Goal: Information Seeking & Learning: Check status

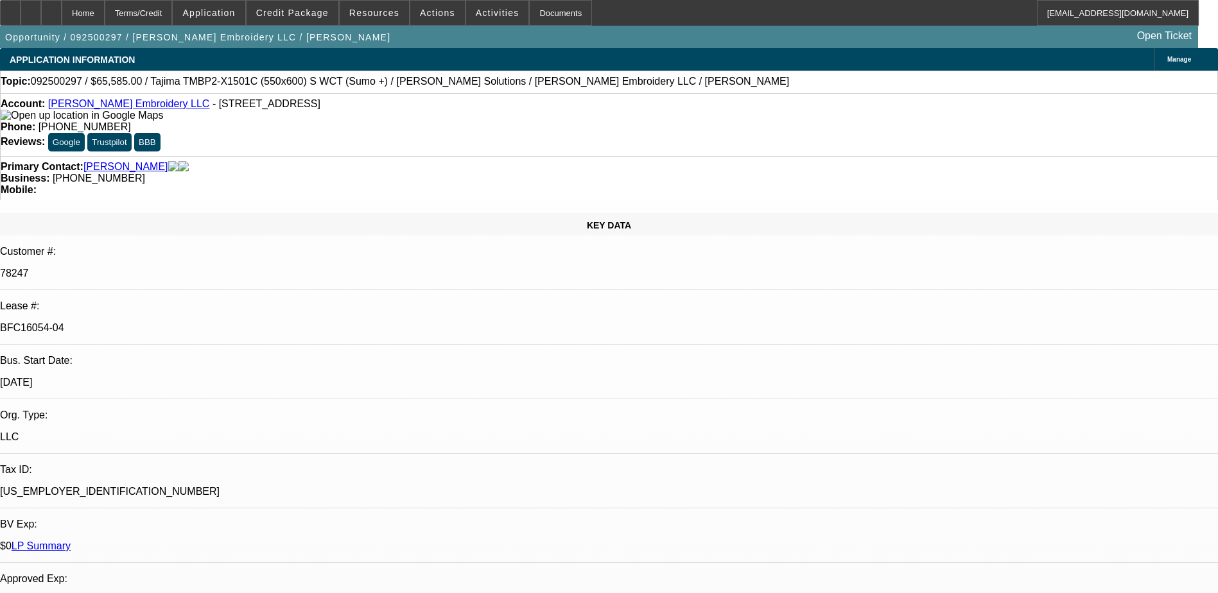
select select "0"
select select "2"
select select "0"
select select "2"
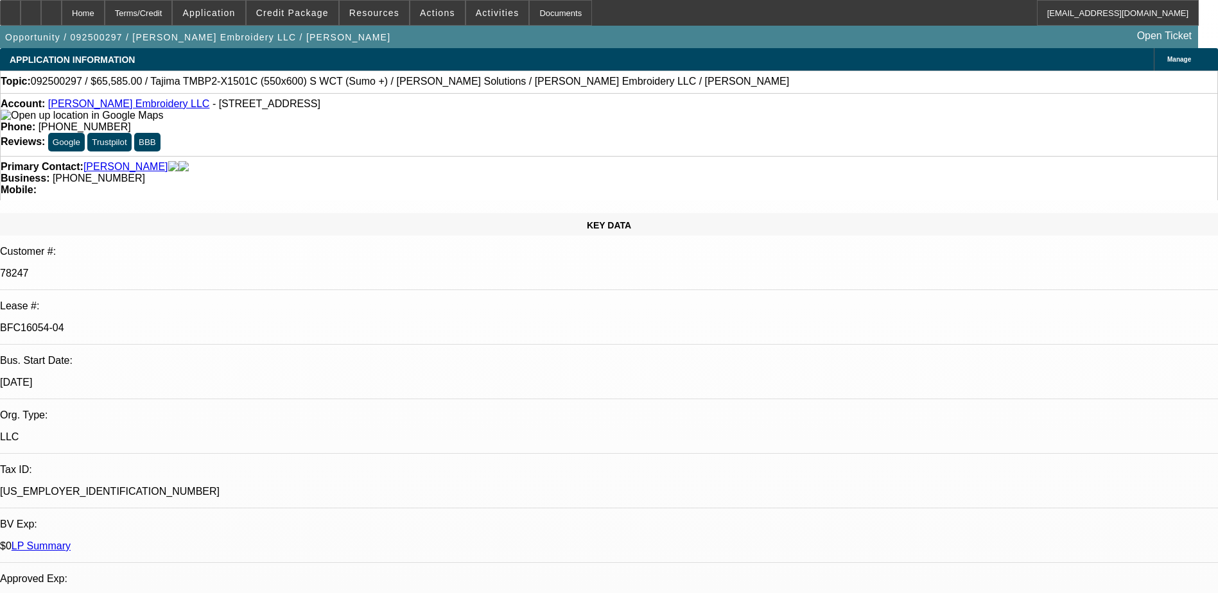
select select "0"
select select "2"
select select "0"
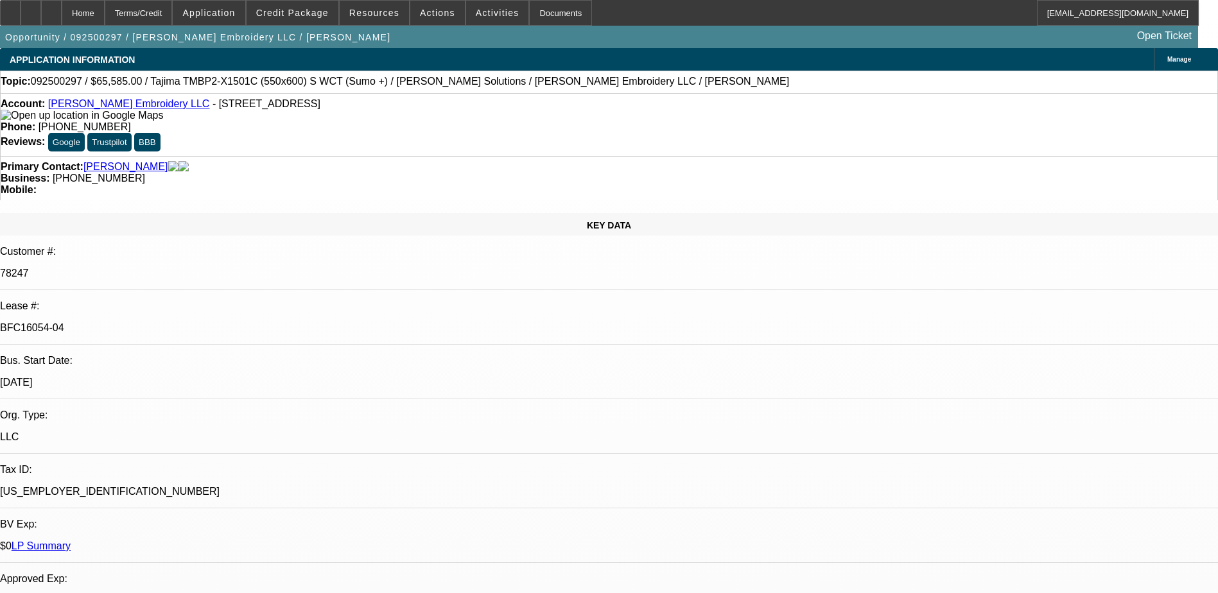
select select "2"
select select "0"
select select "1"
select select "2"
select select "6"
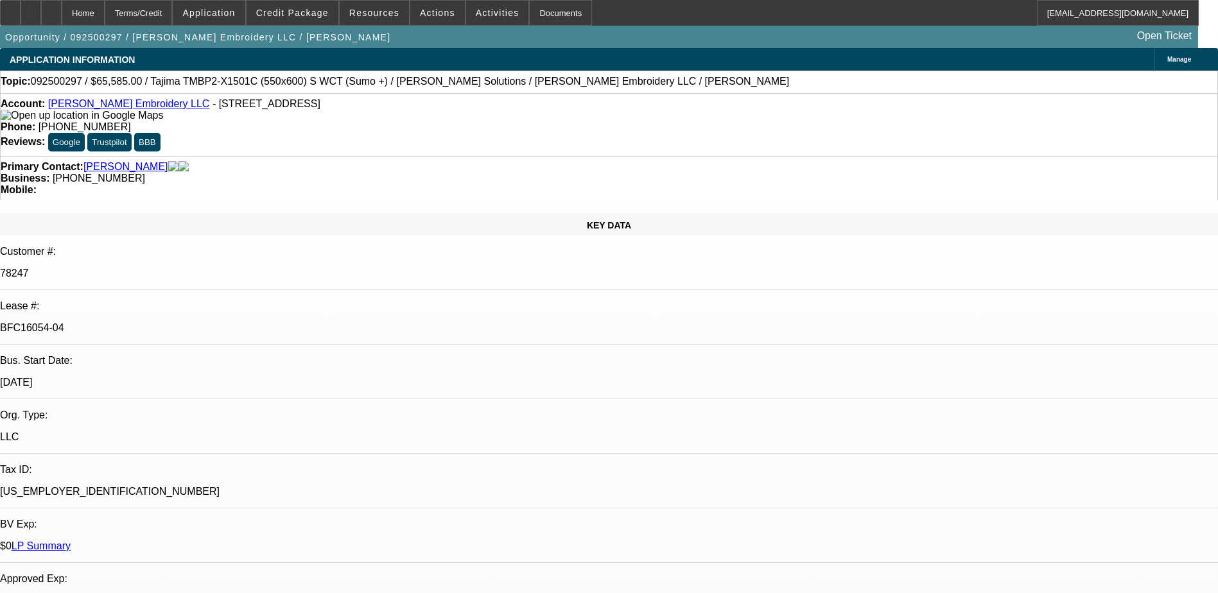
select select "1"
select select "2"
select select "6"
select select "1"
select select "2"
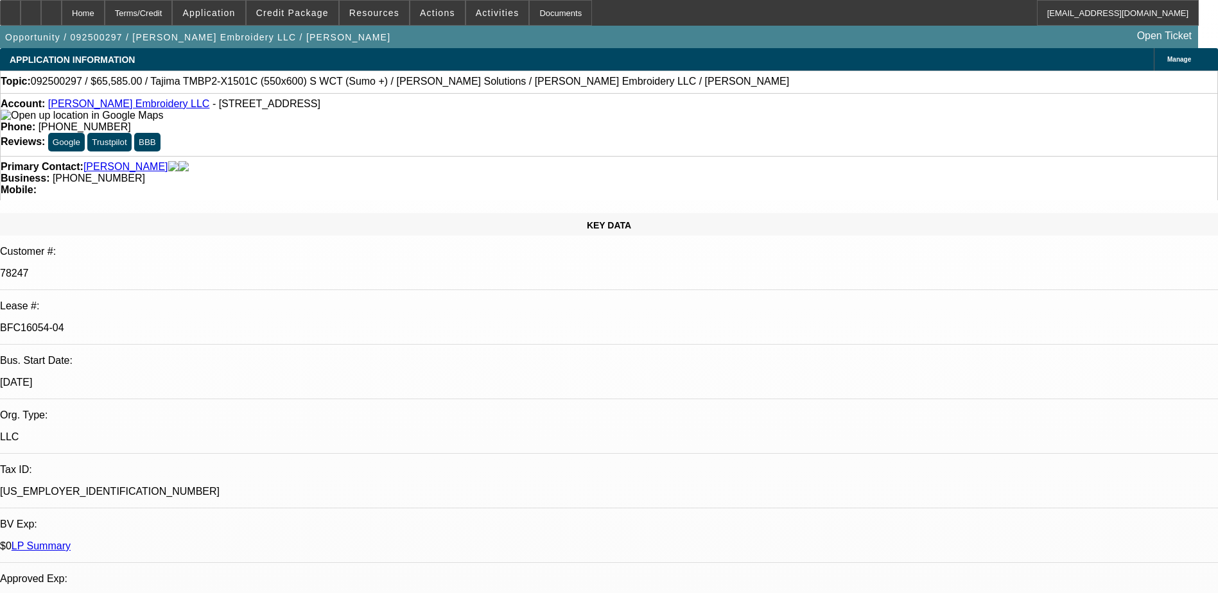
select select "6"
select select "1"
select select "2"
select select "6"
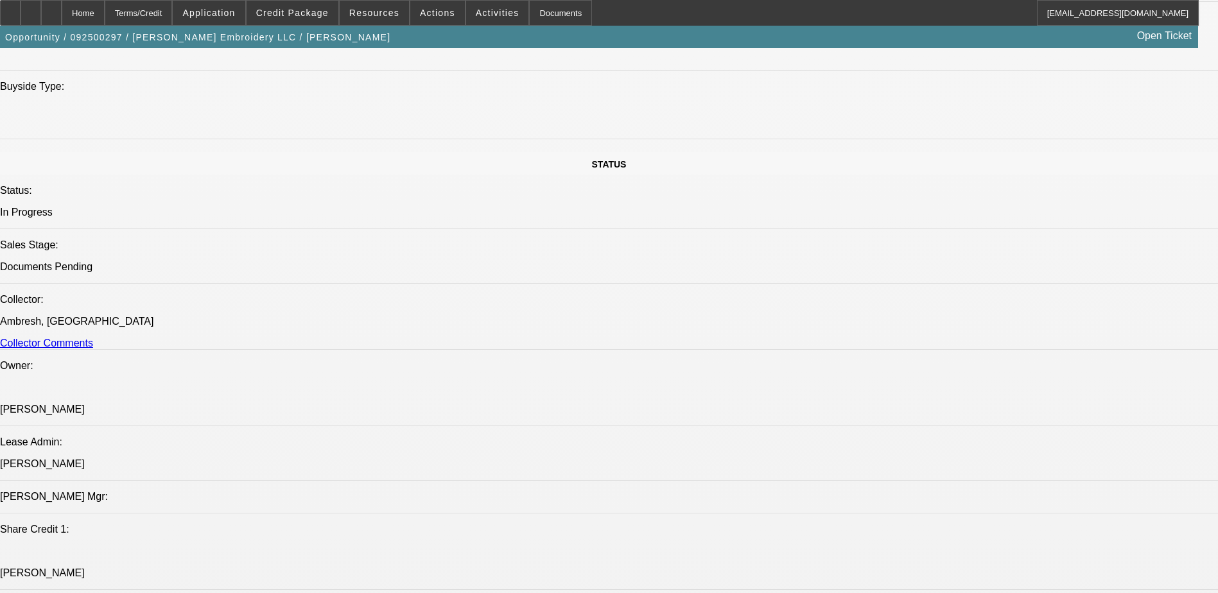
scroll to position [1092, 0]
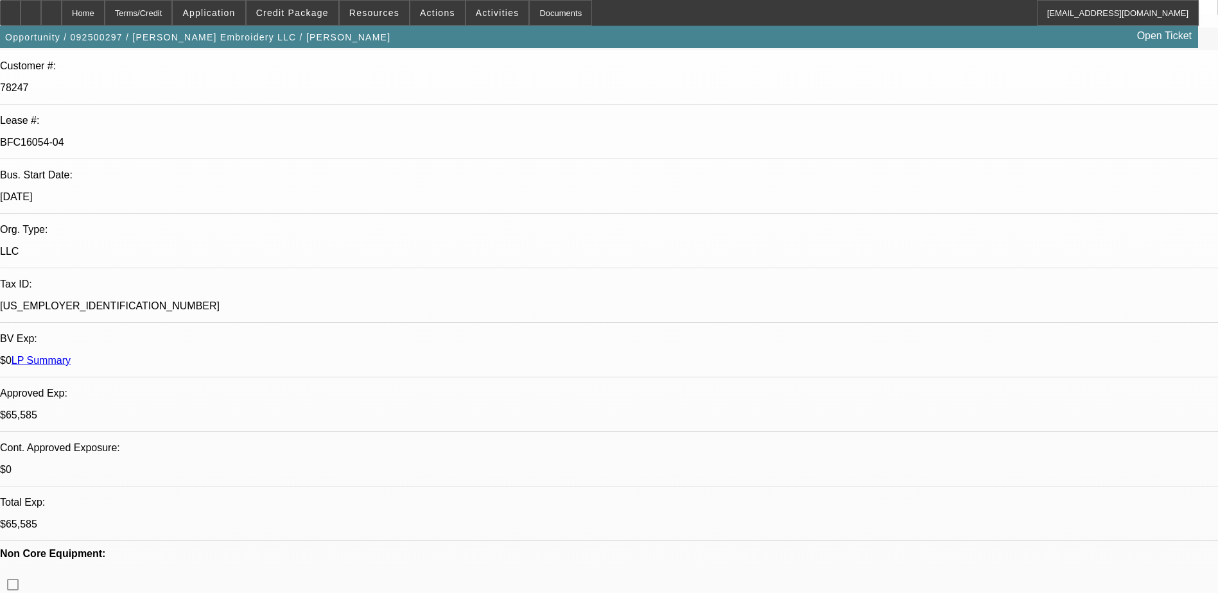
scroll to position [0, 0]
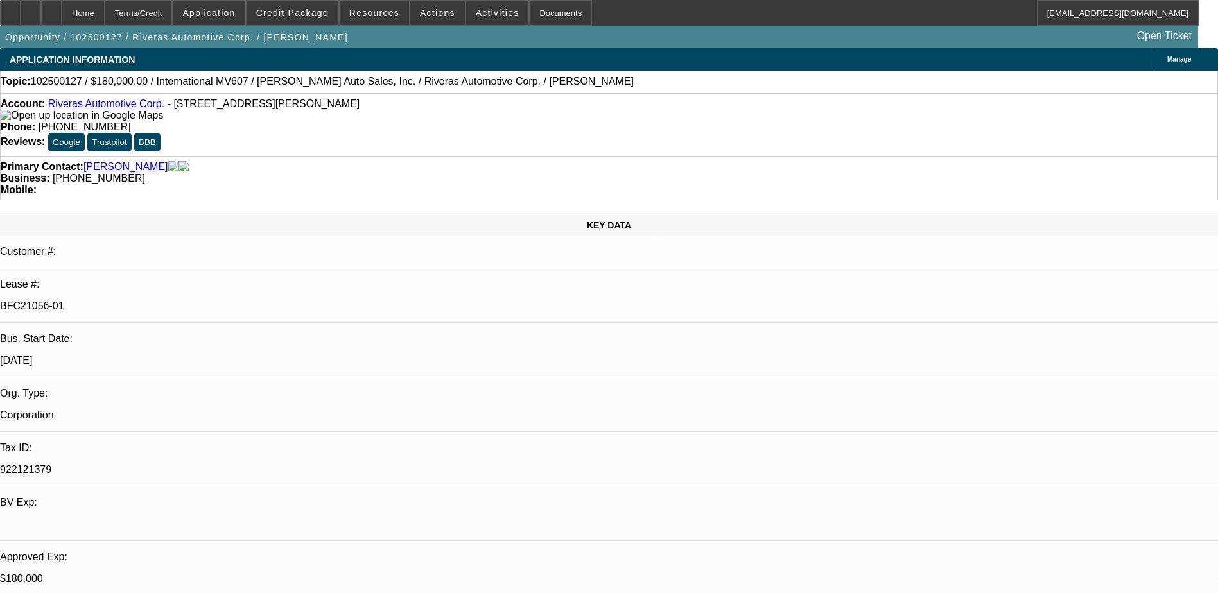
select select "0"
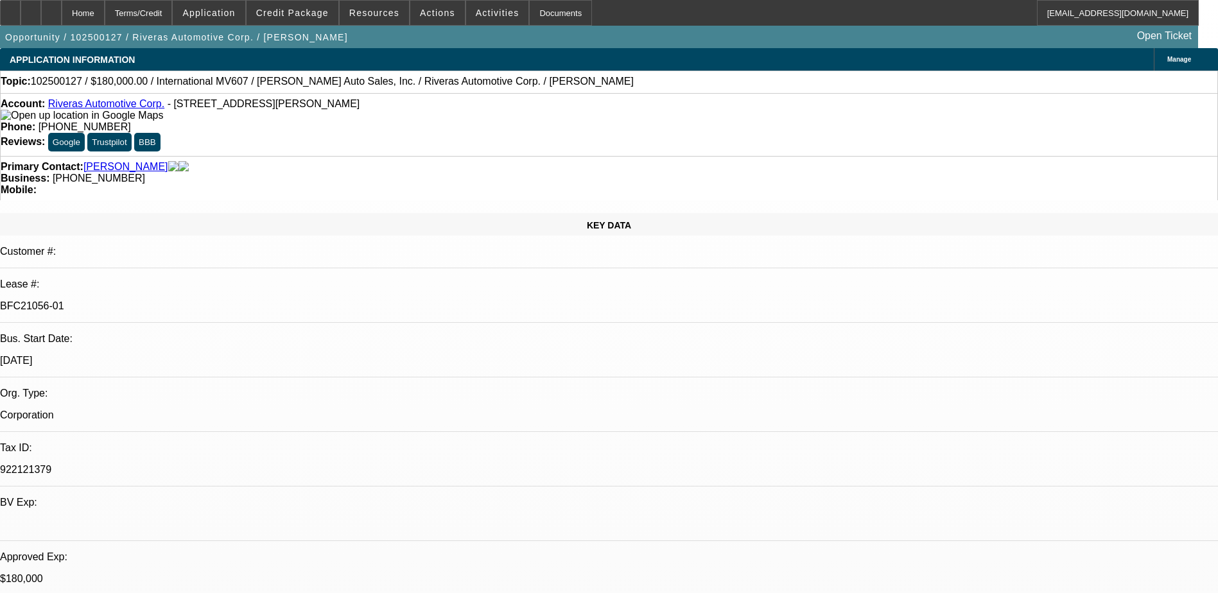
select select "0"
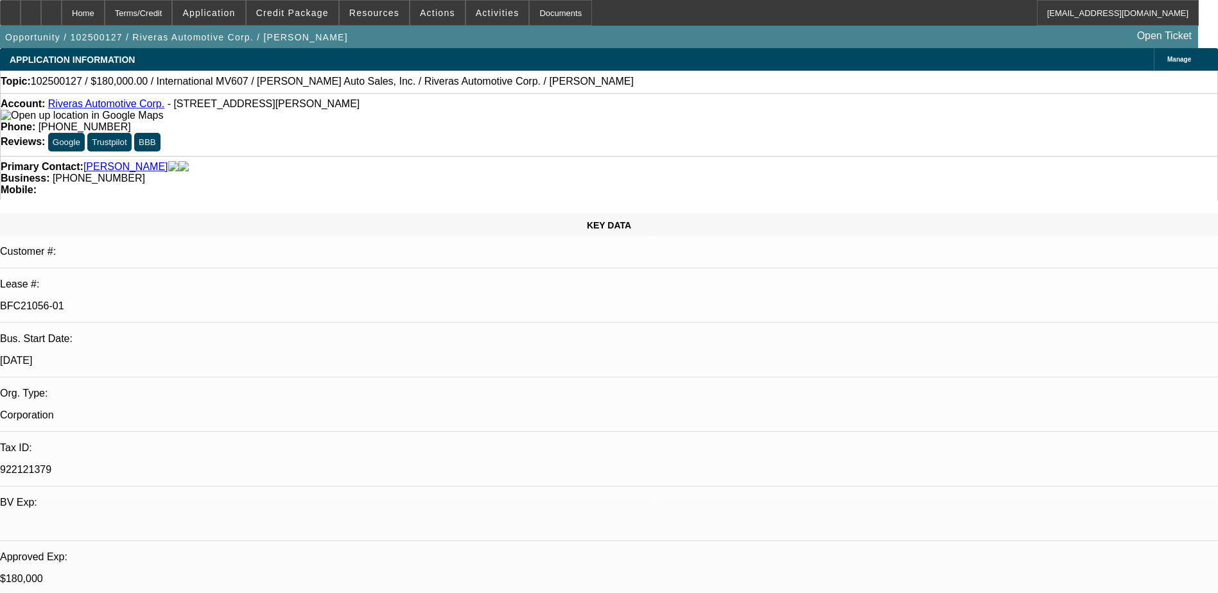
select select "0"
select select "1"
select select "6"
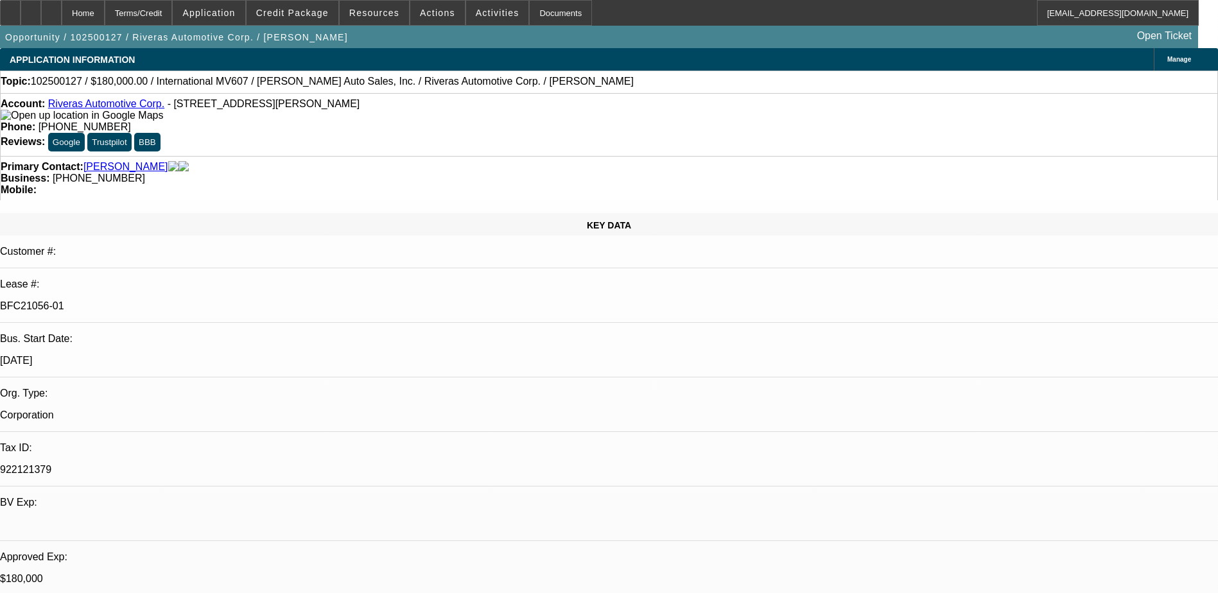
select select "1"
select select "6"
select select "1"
select select "2"
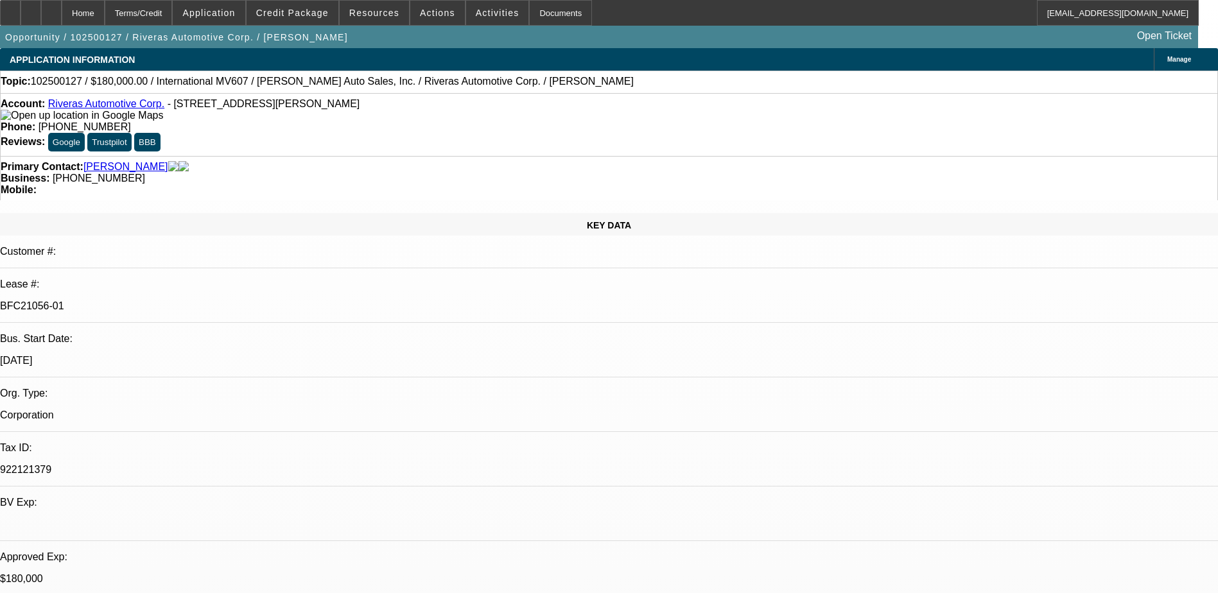
select select "6"
select select "1"
select select "2"
select select "6"
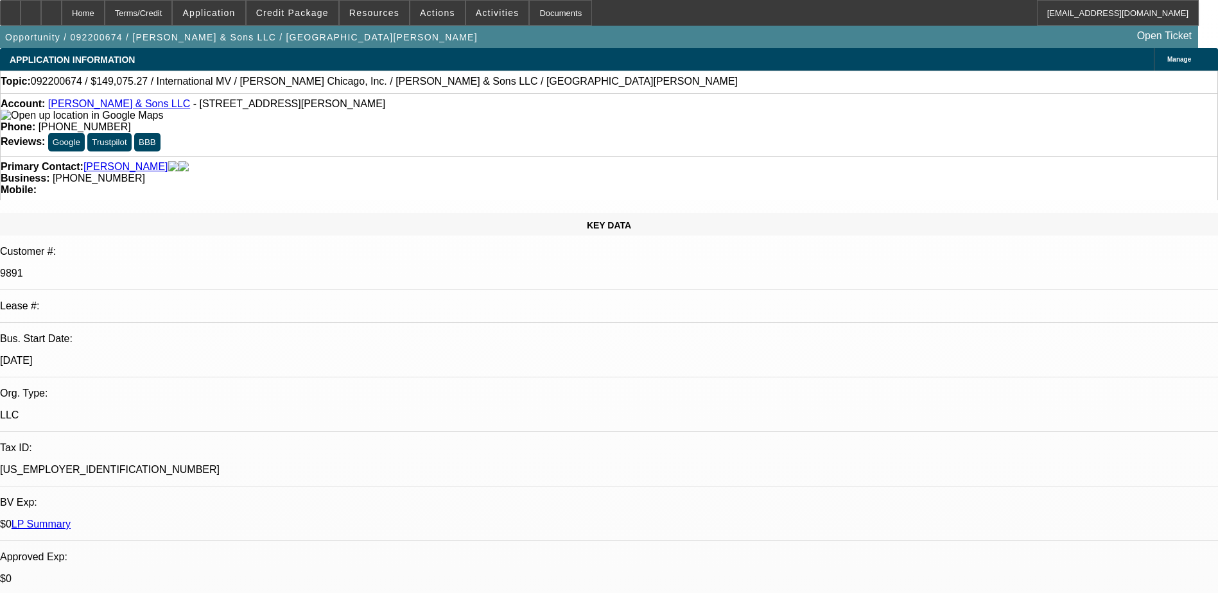
select select "0"
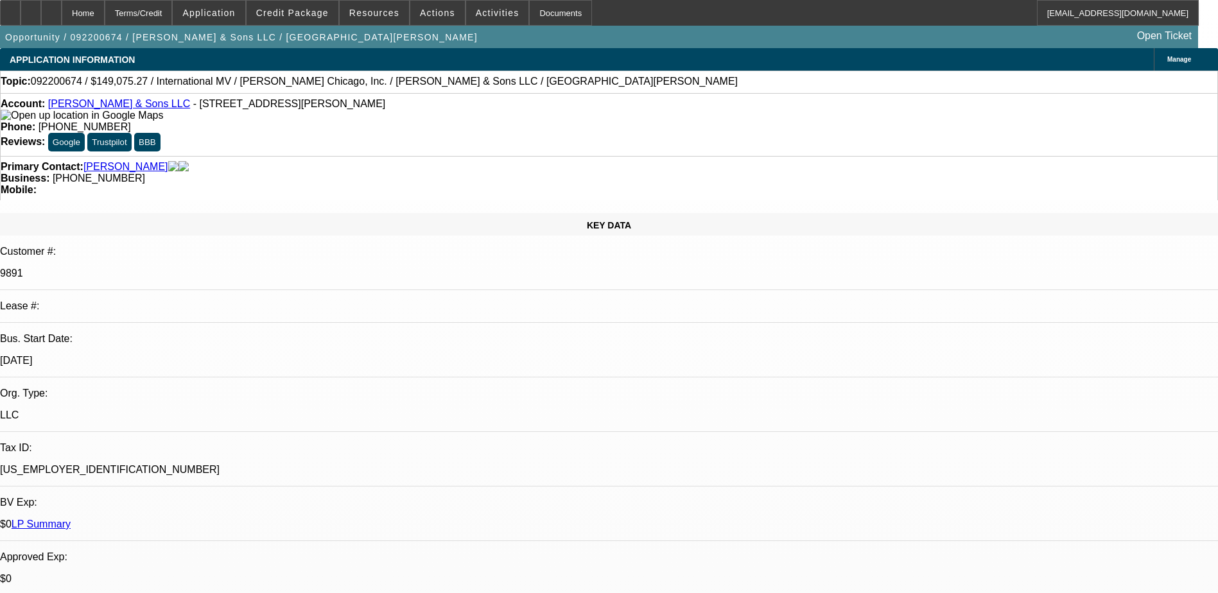
select select "0"
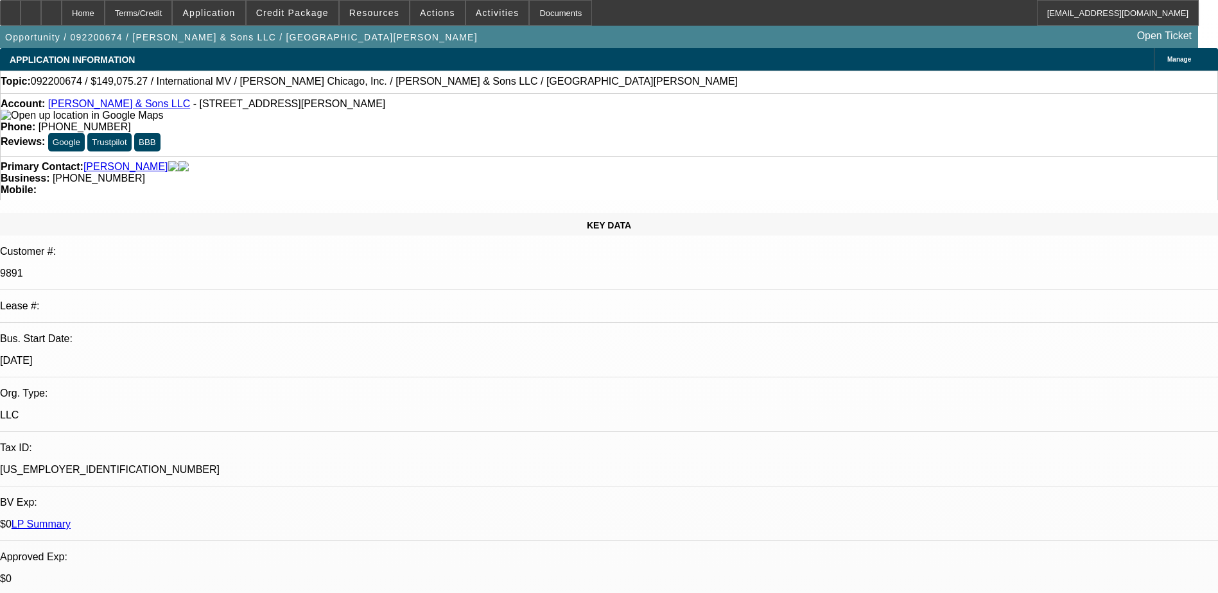
select select "0"
select select "1"
select select "2"
select select "6"
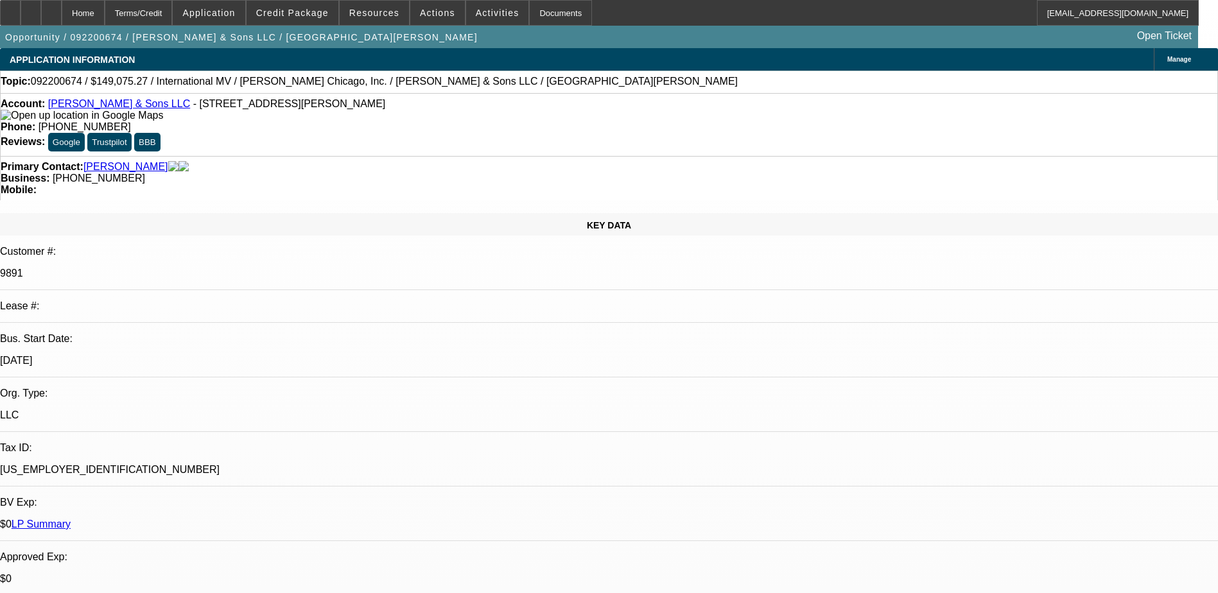
select select "1"
select select "2"
select select "6"
select select "1"
select select "2"
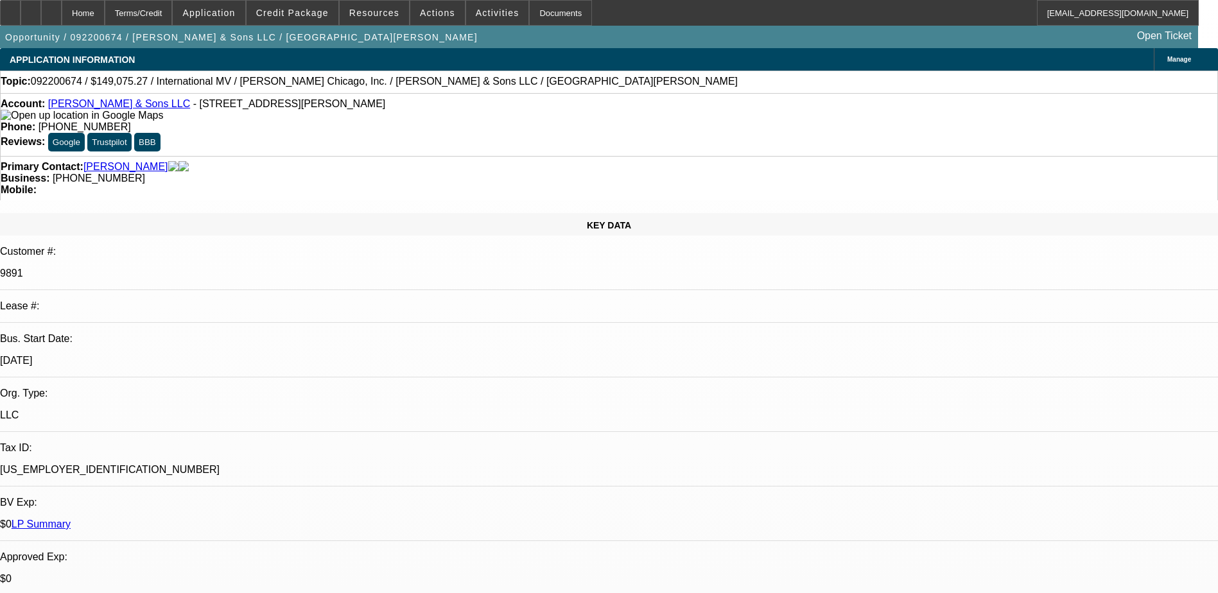
select select "6"
select select "1"
select select "2"
select select "6"
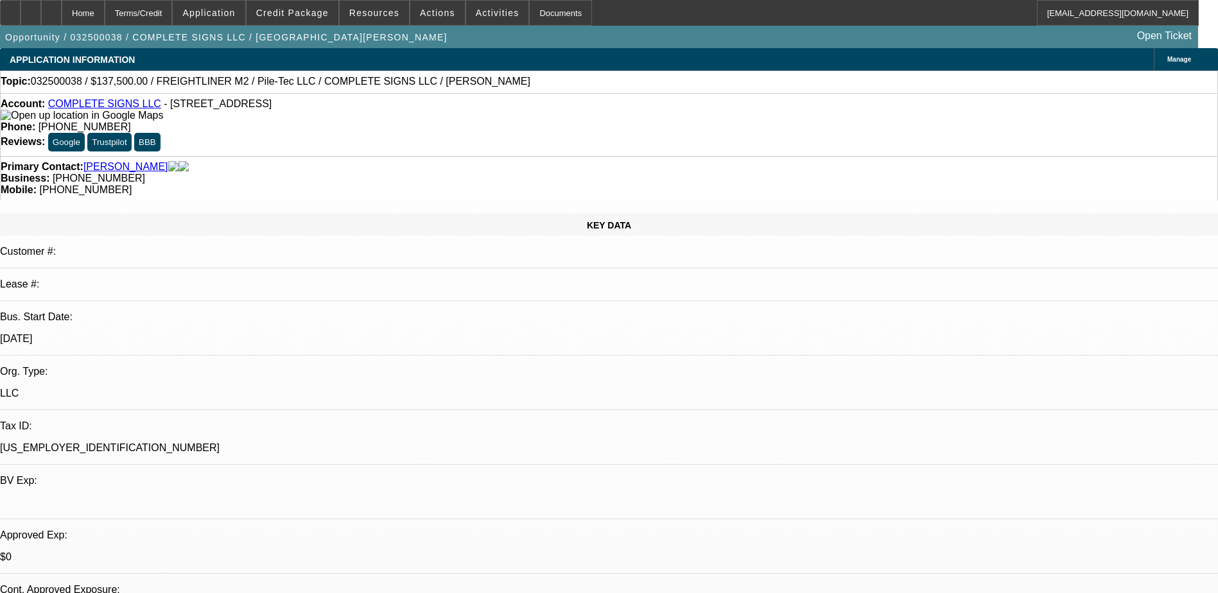
select select "0"
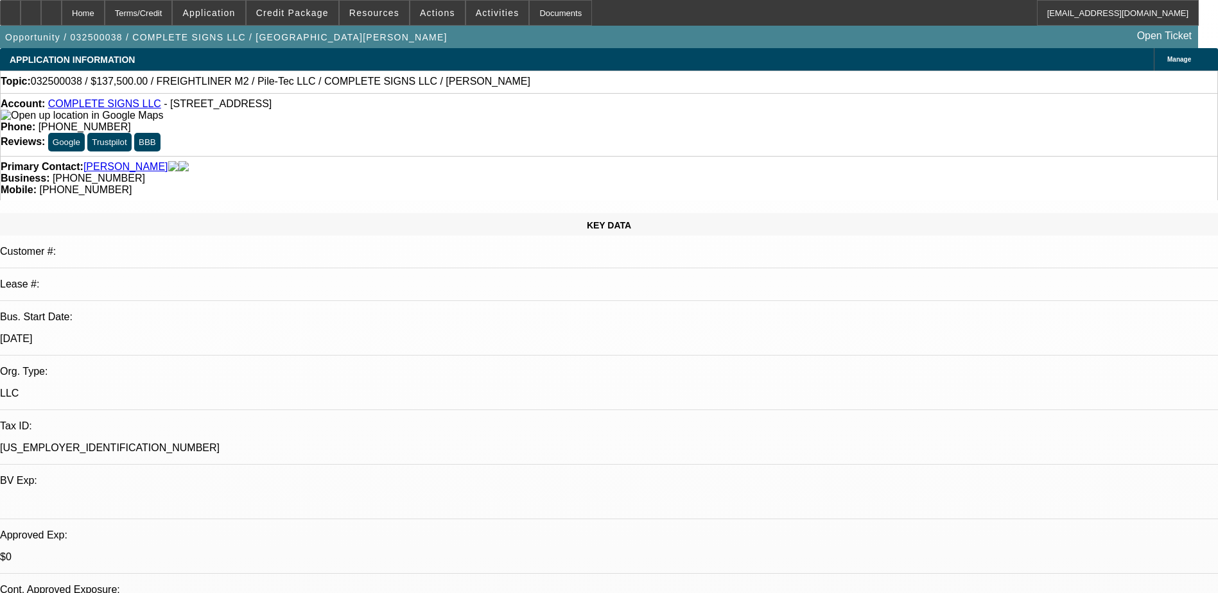
select select "0"
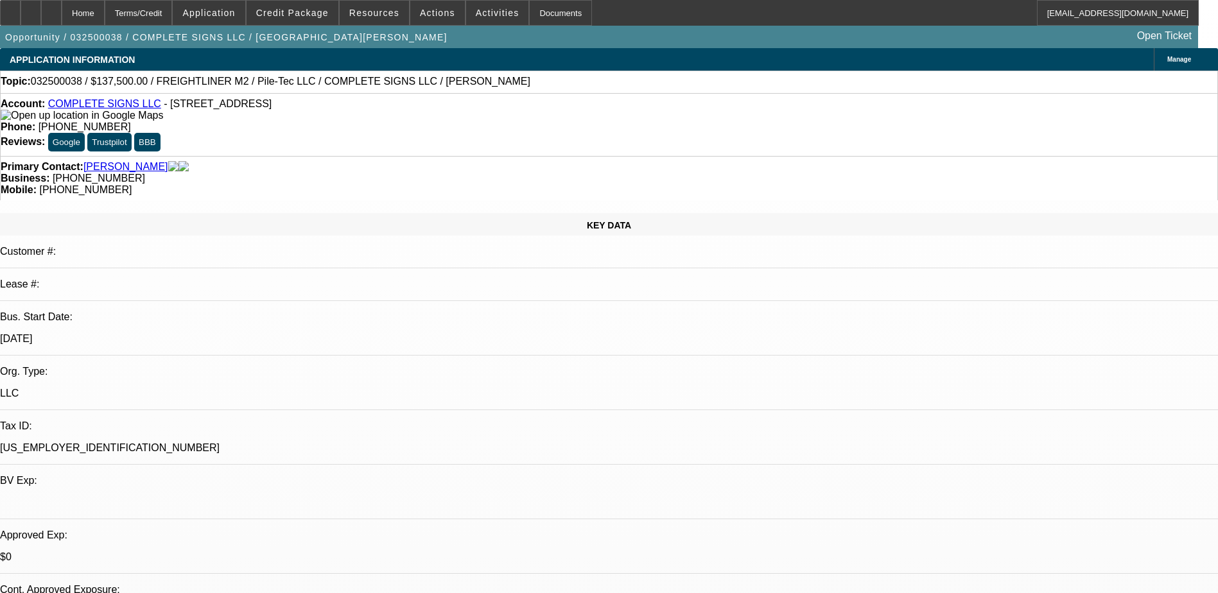
select select "0"
select select "1"
select select "6"
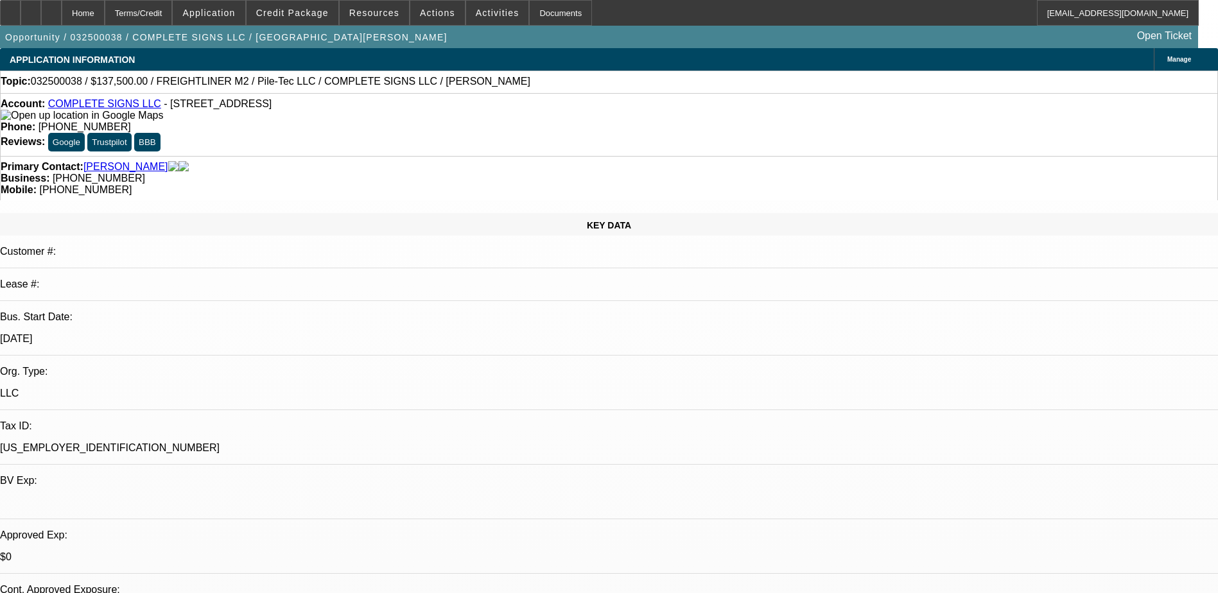
select select "1"
select select "6"
select select "1"
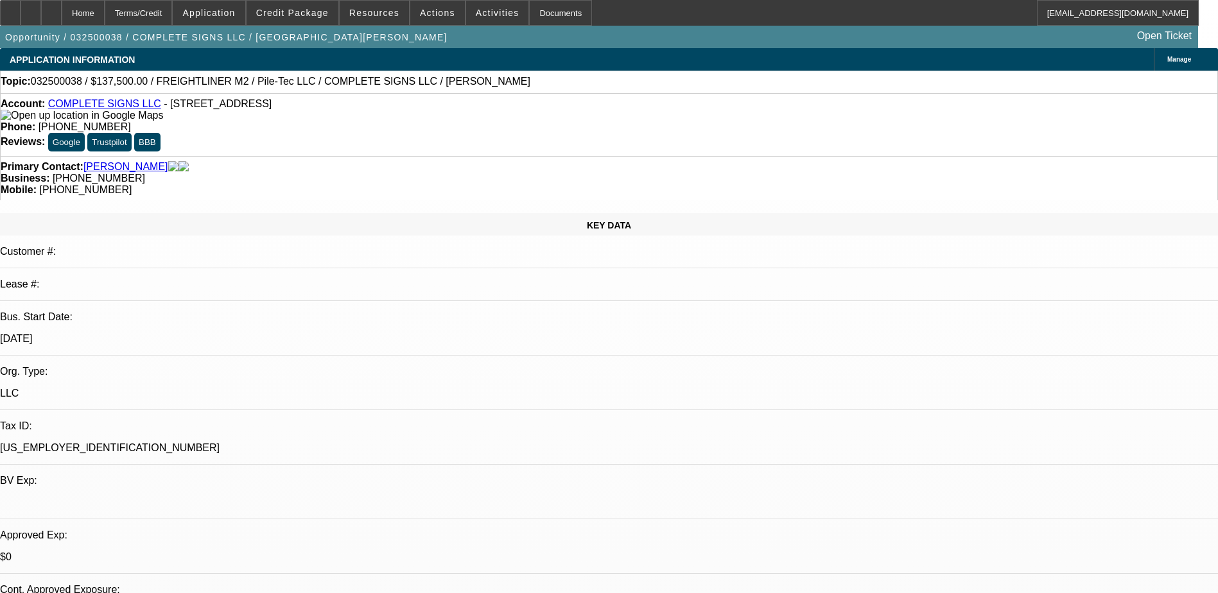
select select "6"
select select "1"
select select "6"
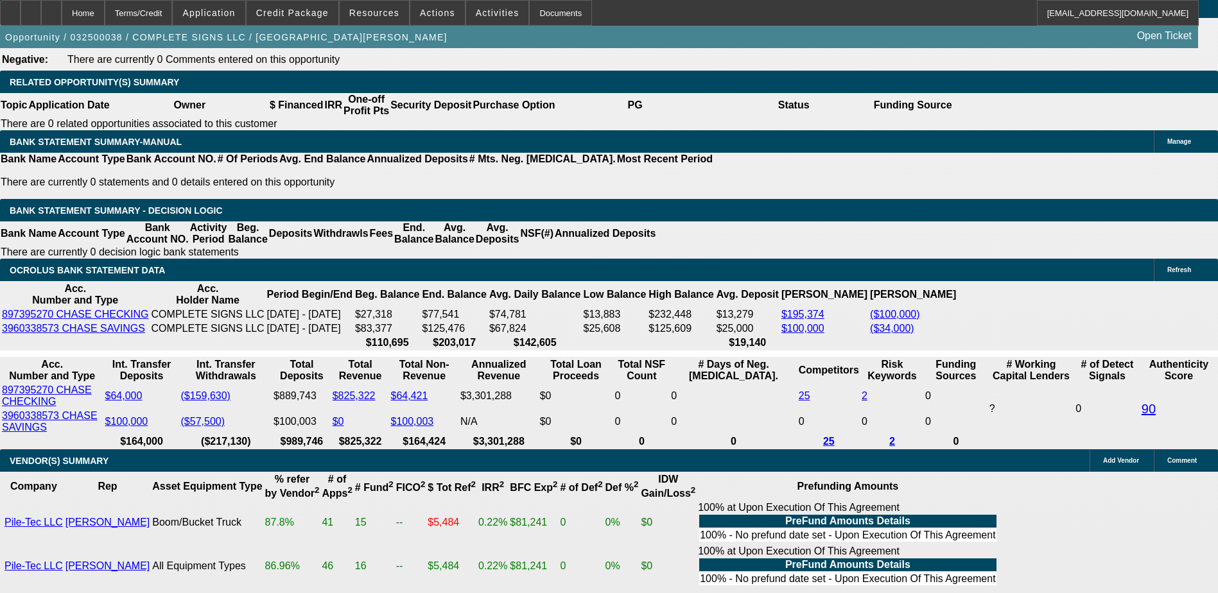
scroll to position [1936, 0]
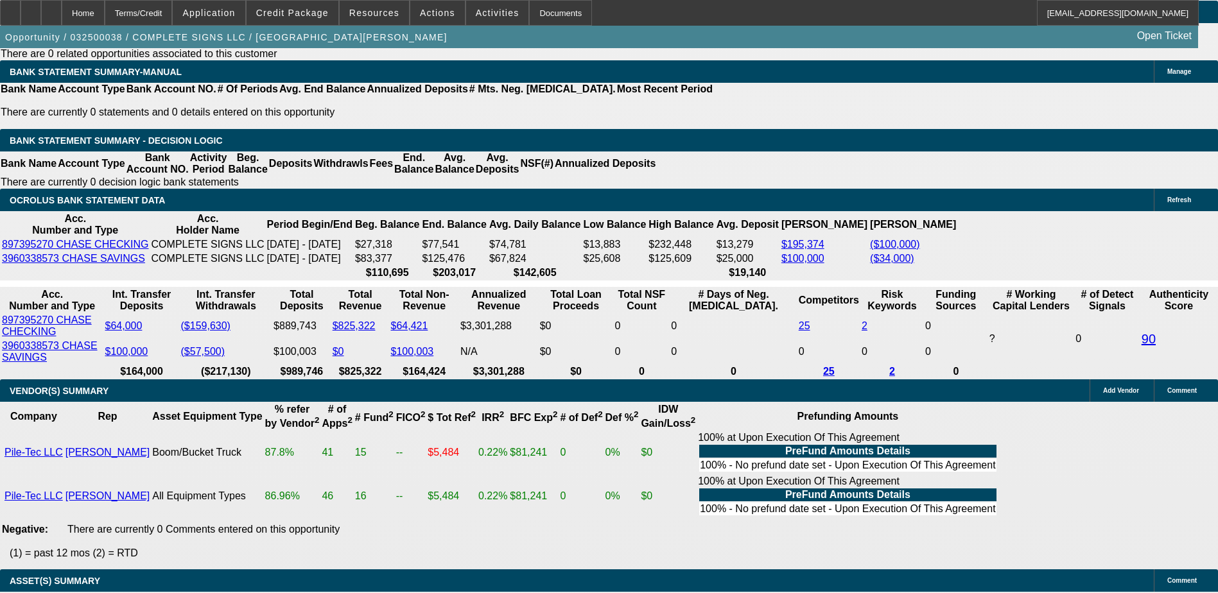
scroll to position [2129, 0]
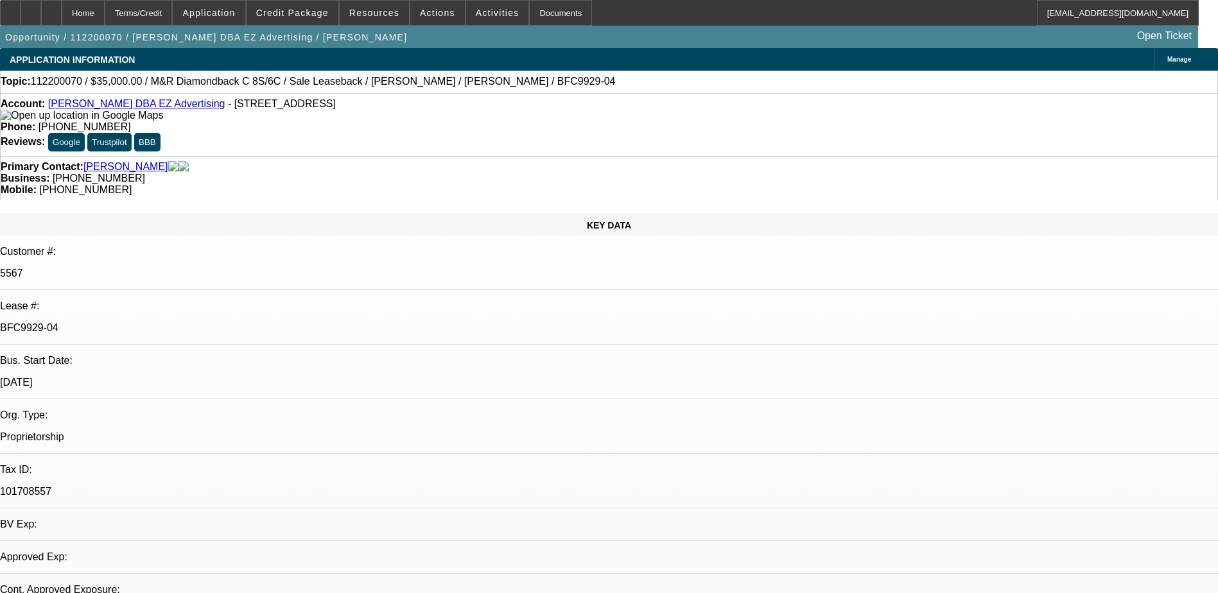
select select "0"
select select "2"
select select "0"
select select "2"
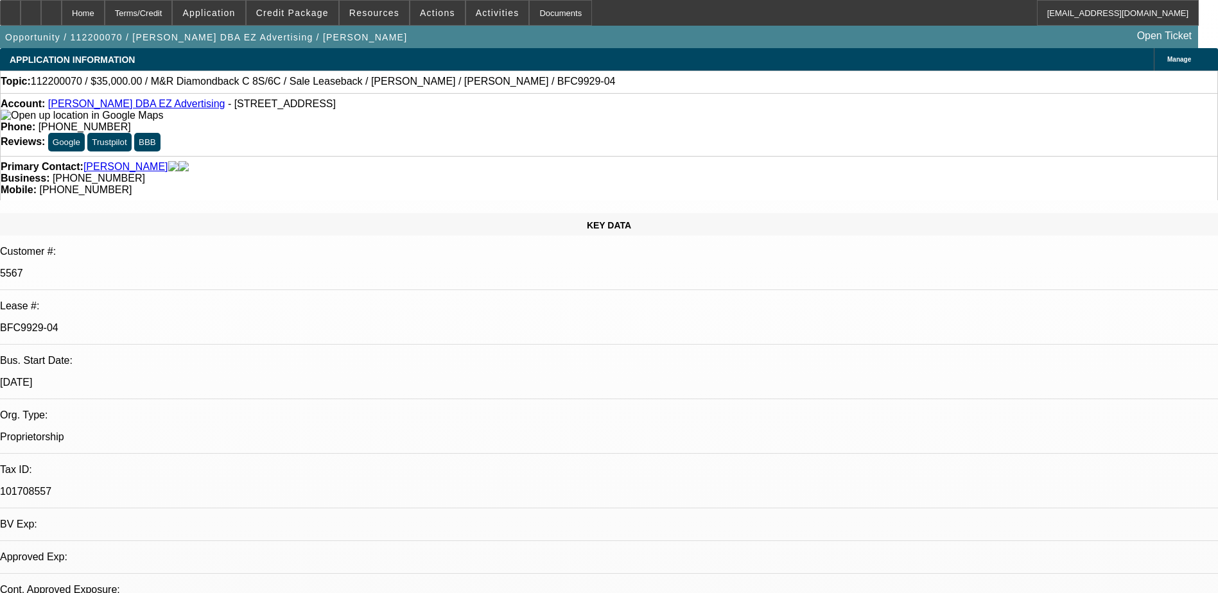
select select "0"
select select "2"
select select "0"
select select "2"
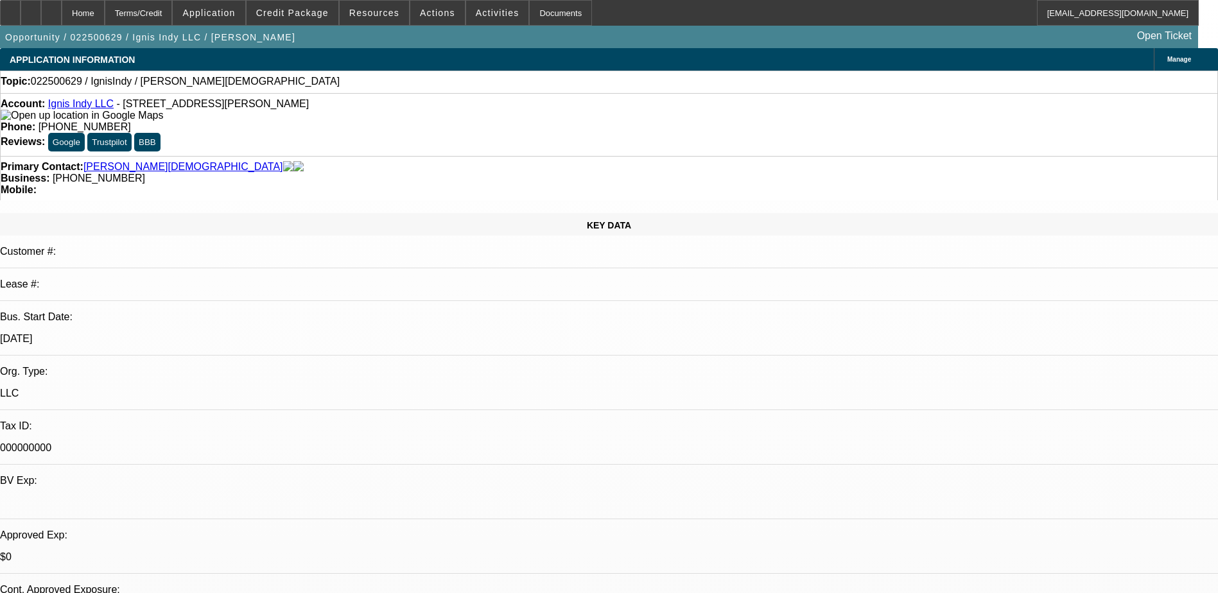
select select "0"
select select "2"
select select "0.1"
select select "0"
select select "2"
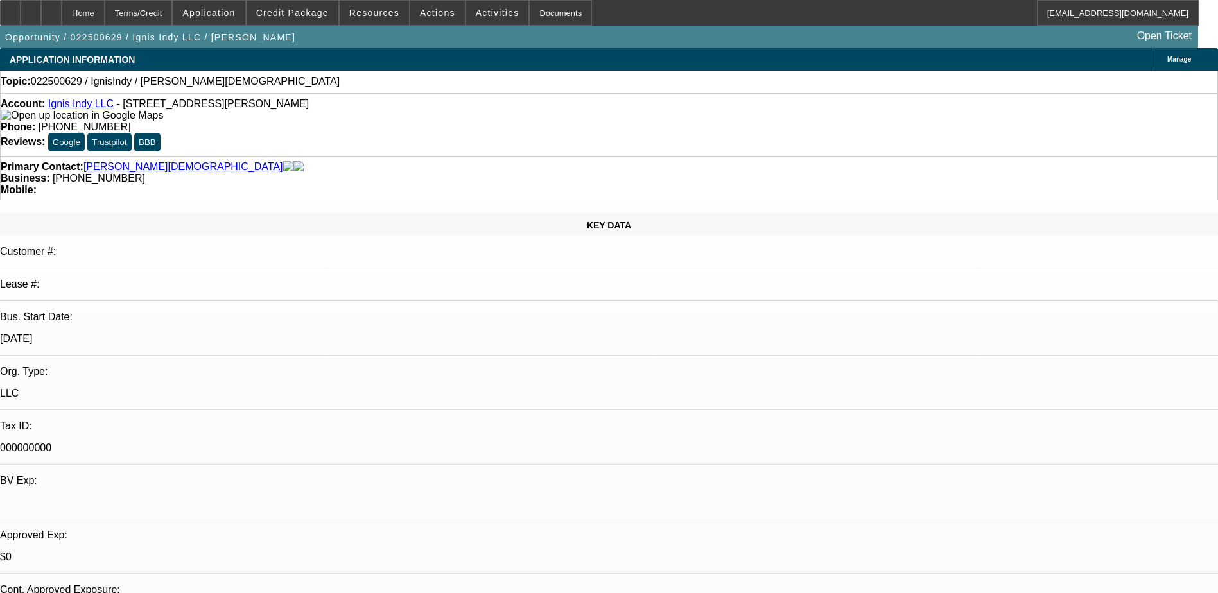
select select "0.1"
select select "1"
select select "2"
select select "4"
select select "1"
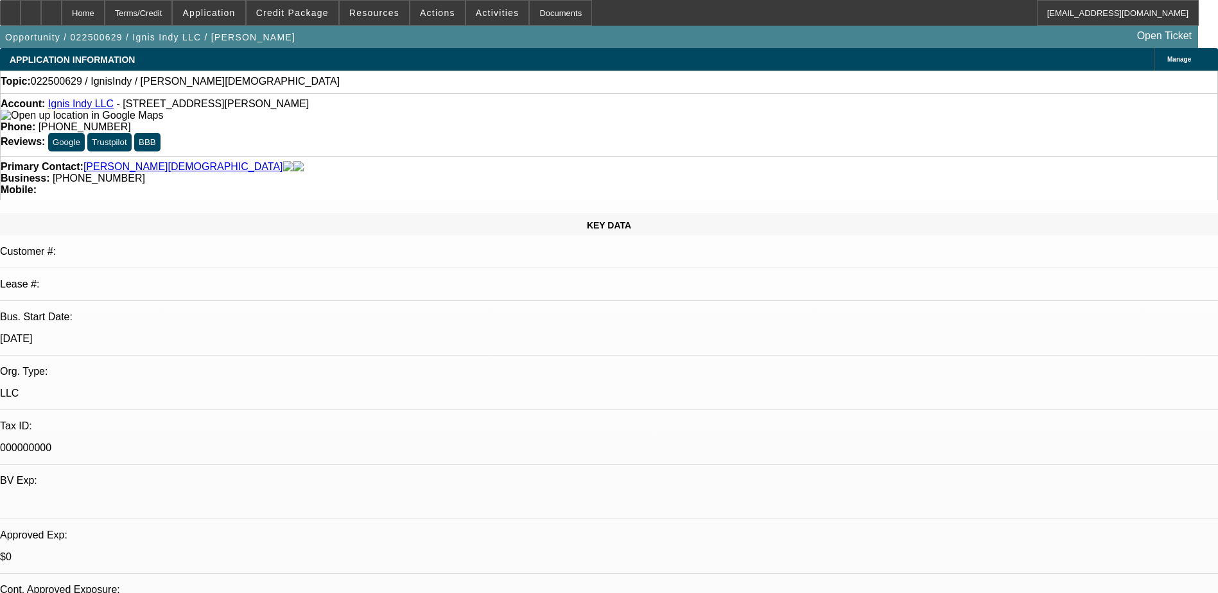
select select "2"
select select "4"
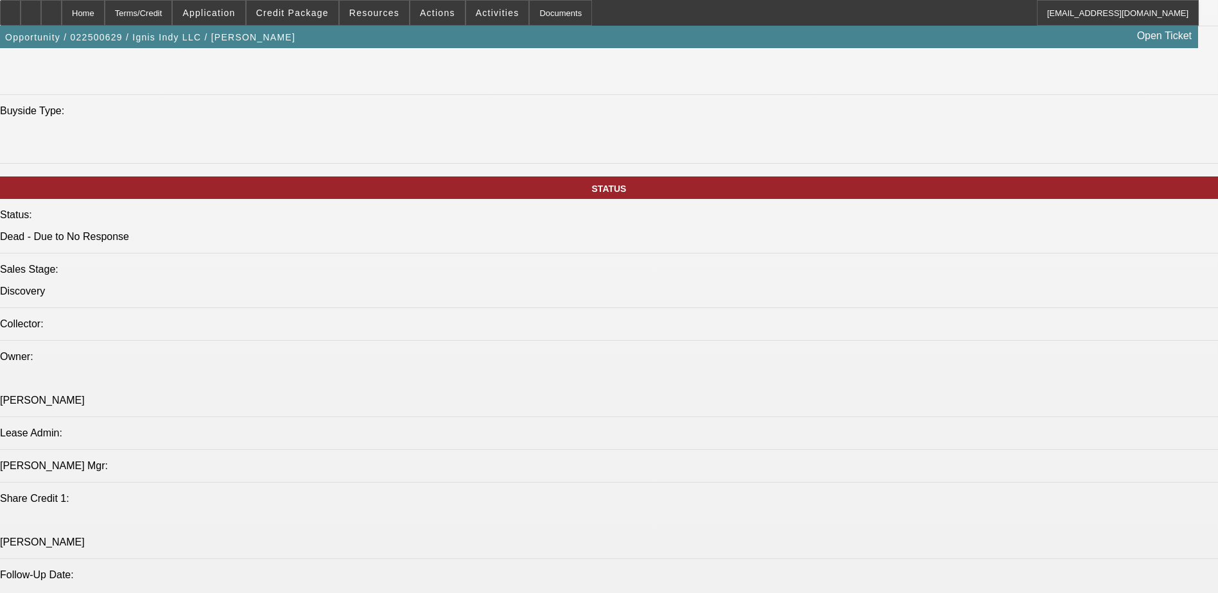
scroll to position [1348, 0]
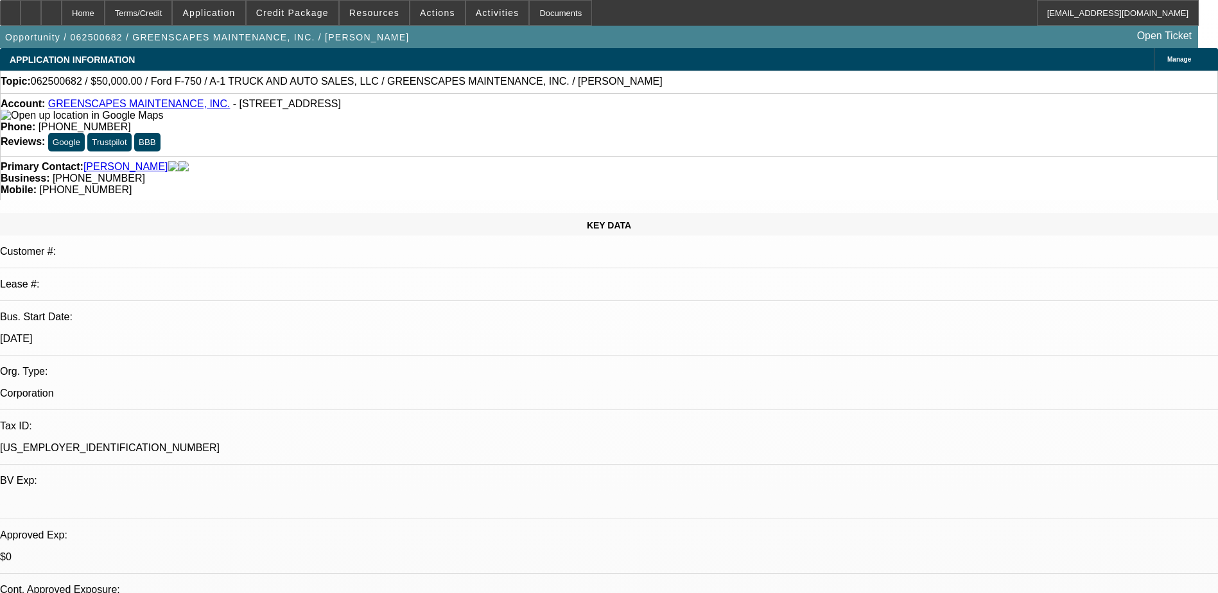
select select "0"
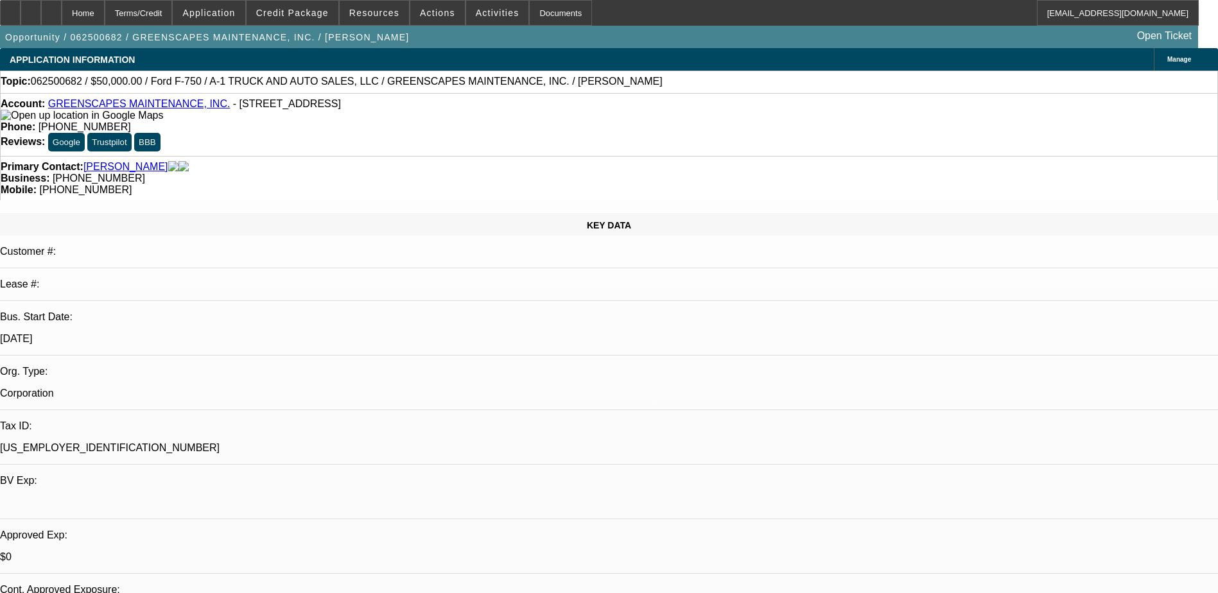
select select "0"
select select "1"
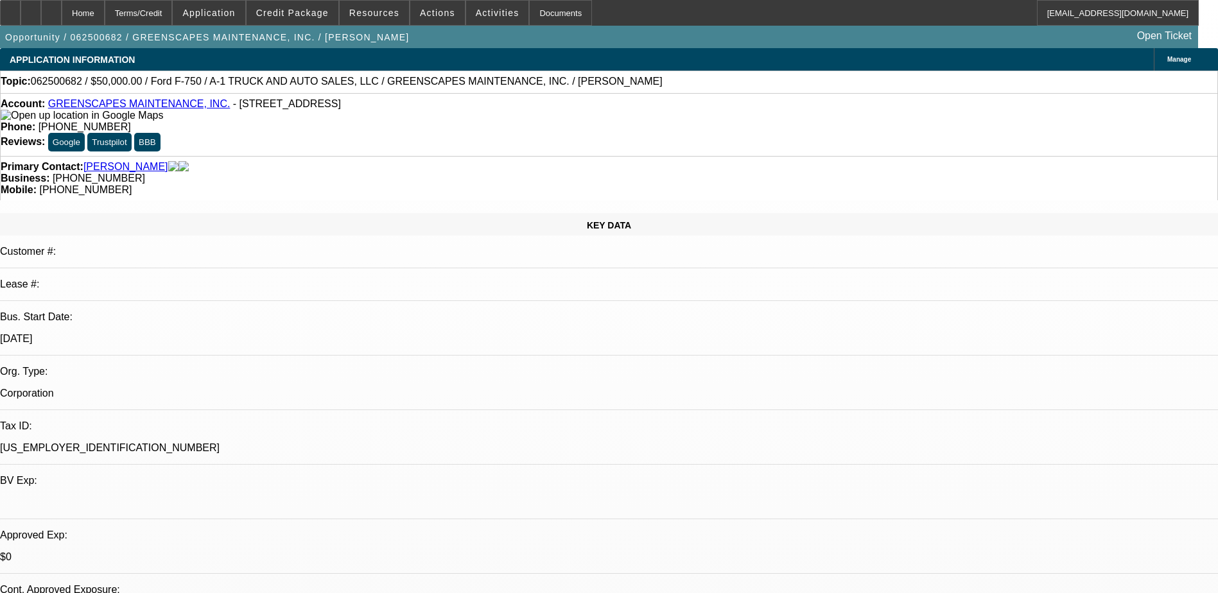
select select "3"
select select "6"
select select "1"
select select "3"
select select "6"
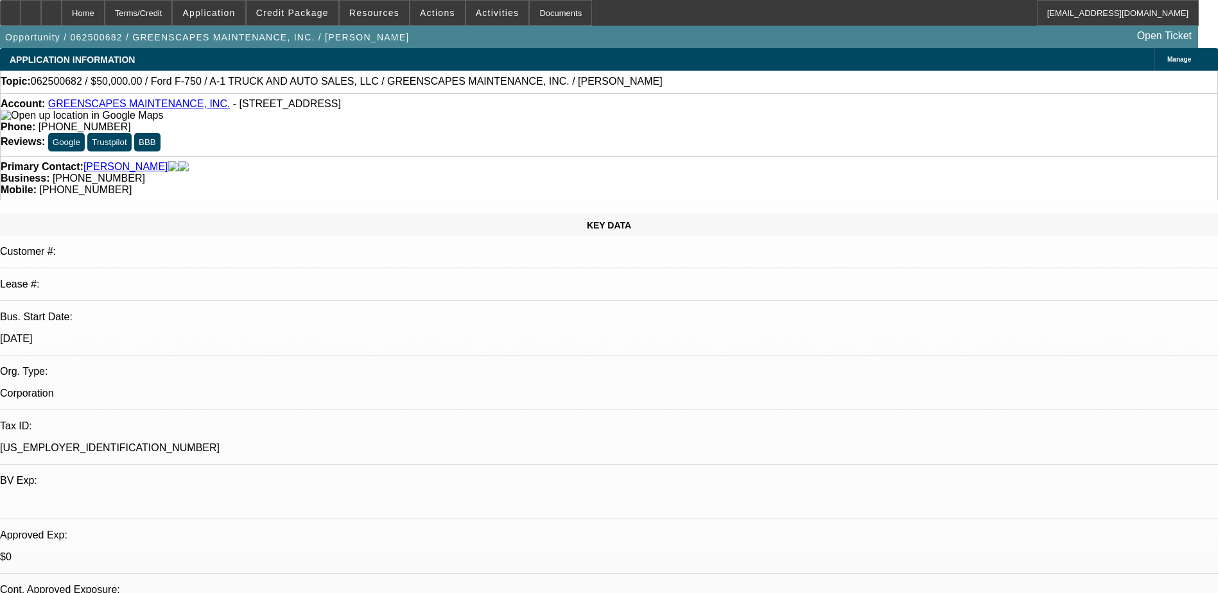
select select "1"
select select "2"
select select "6"
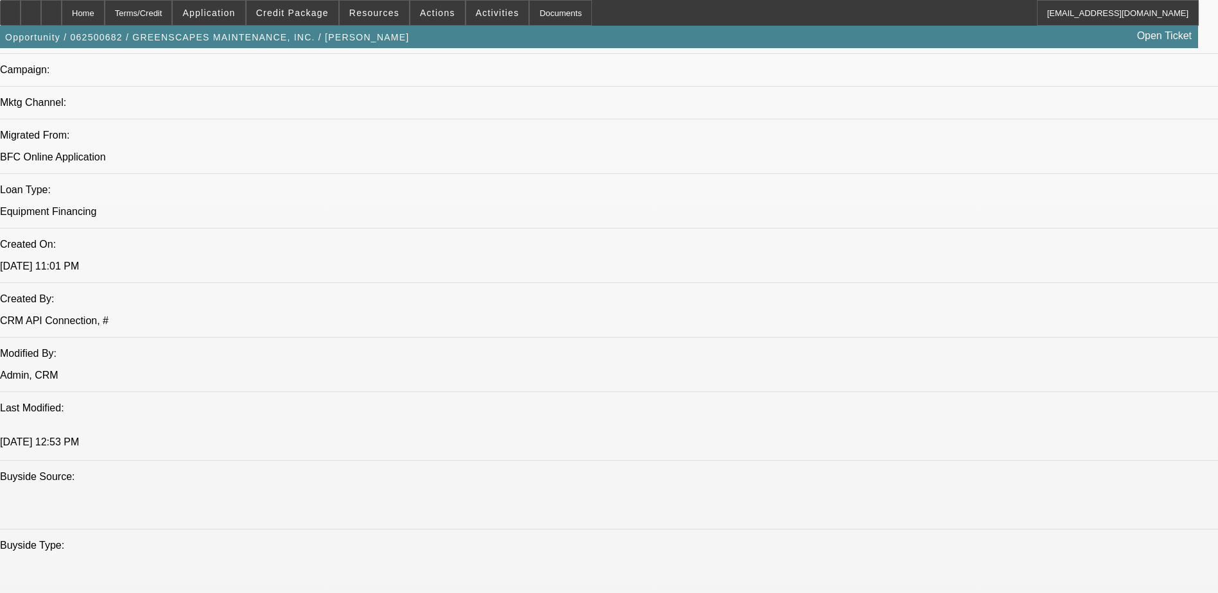
scroll to position [963, 0]
